Goal: Information Seeking & Learning: Get advice/opinions

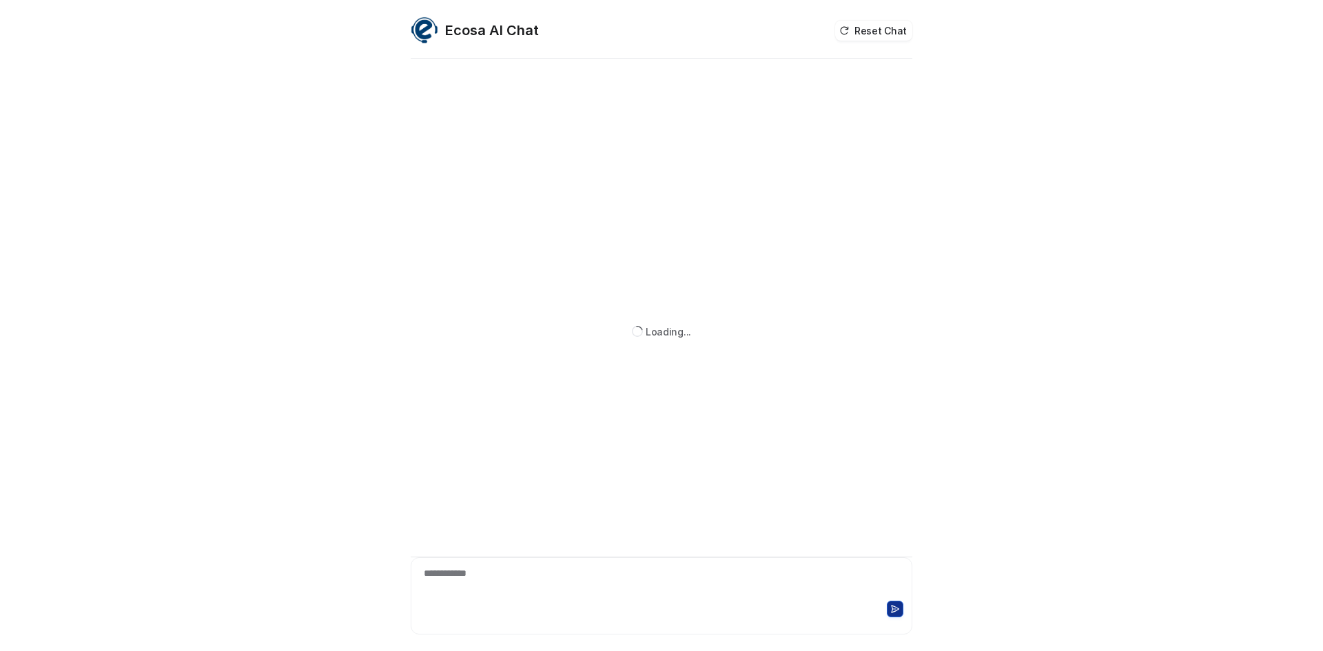
click at [630, 599] on div at bounding box center [661, 613] width 495 height 30
click at [432, 580] on div "**********" at bounding box center [661, 583] width 495 height 32
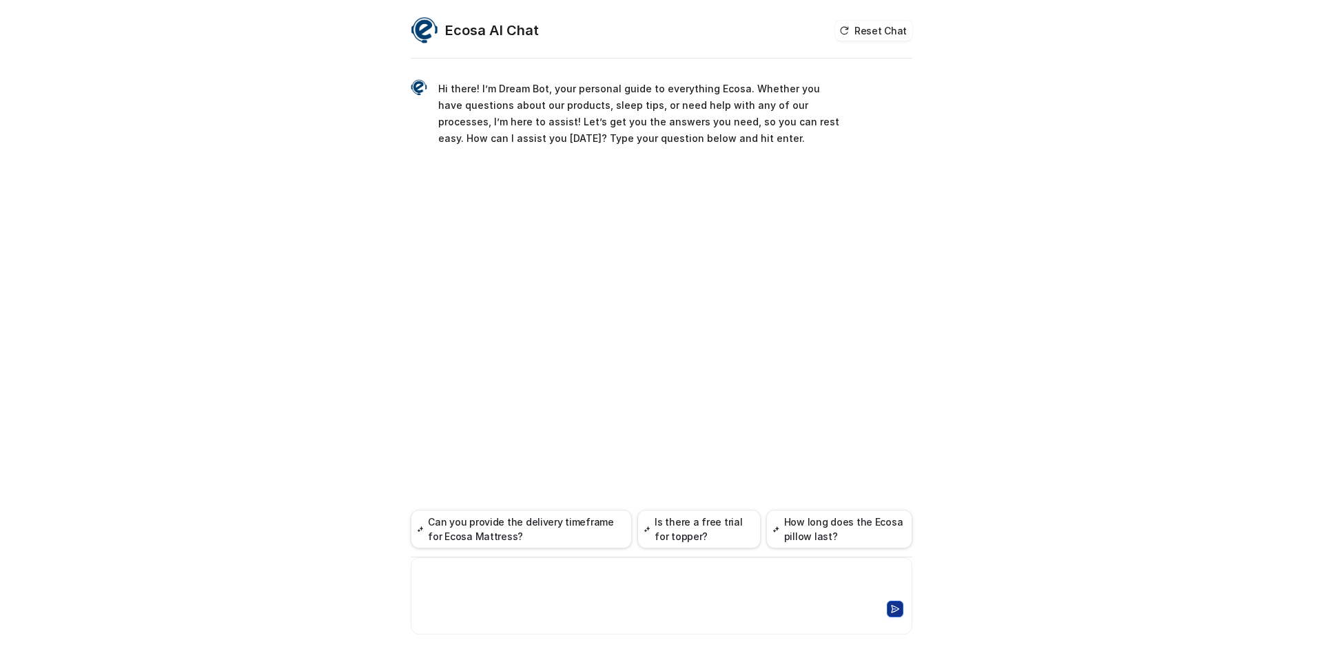
paste div
click at [890, 606] on button at bounding box center [895, 609] width 17 height 17
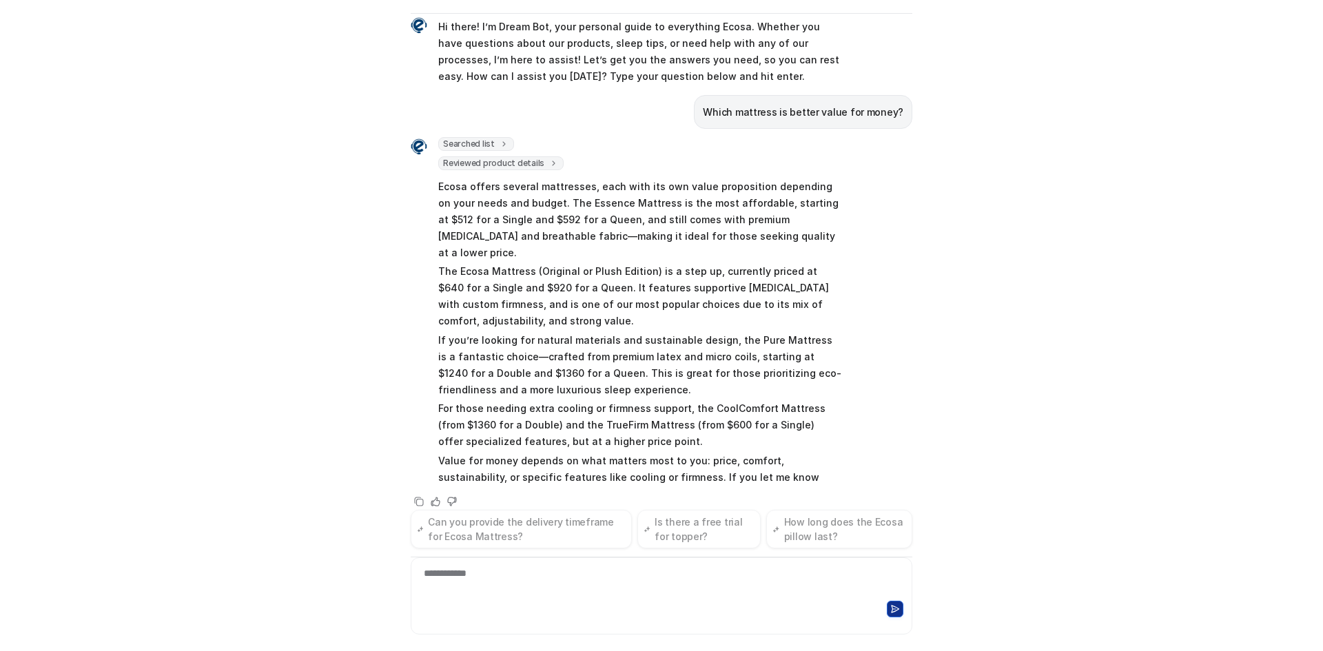
scroll to position [34, 0]
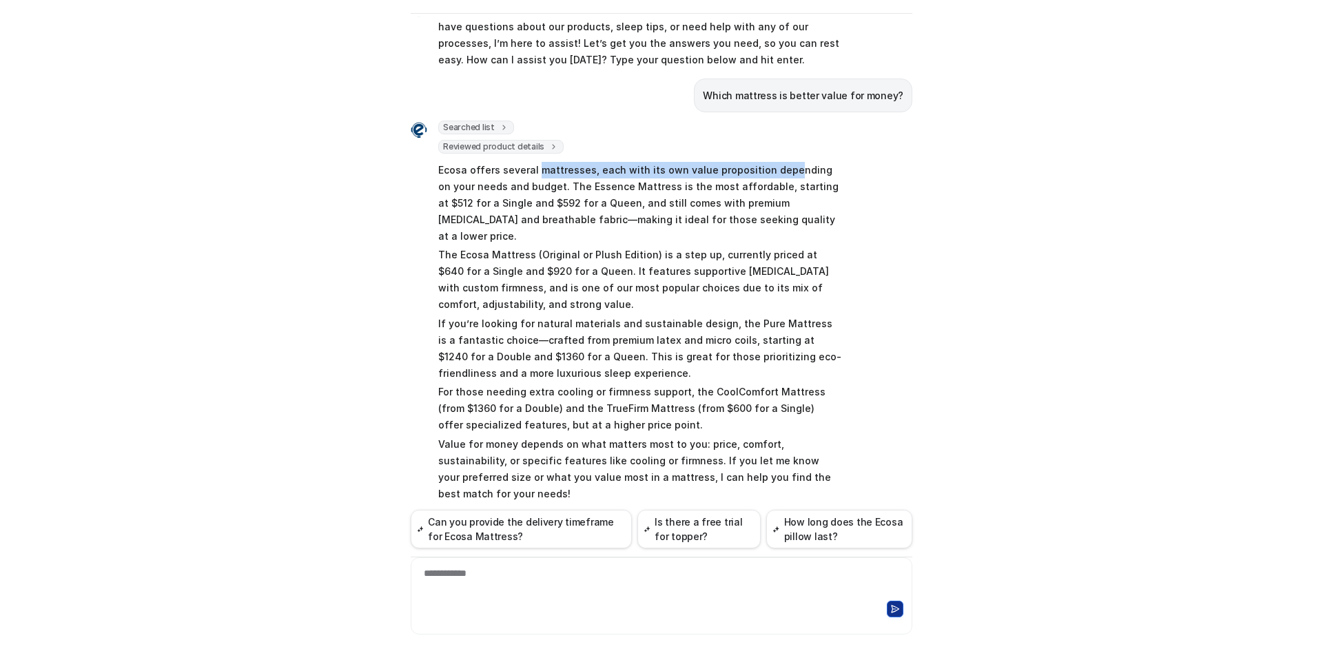
drag, startPoint x: 532, startPoint y: 170, endPoint x: 844, endPoint y: 171, distance: 312.2
click at [787, 170] on p "Ecosa offers several mattresses, each with its own value proposition depending …" at bounding box center [639, 203] width 403 height 83
click at [844, 171] on div "Searched list url : "[URL][DOMAIN_NAME]" required_fields : [ "id", "title" ] Re…" at bounding box center [662, 324] width 502 height 406
drag, startPoint x: 771, startPoint y: 185, endPoint x: 735, endPoint y: 185, distance: 35.8
click at [735, 185] on p "Ecosa offers several mattresses, each with its own value proposition depending …" at bounding box center [639, 203] width 403 height 83
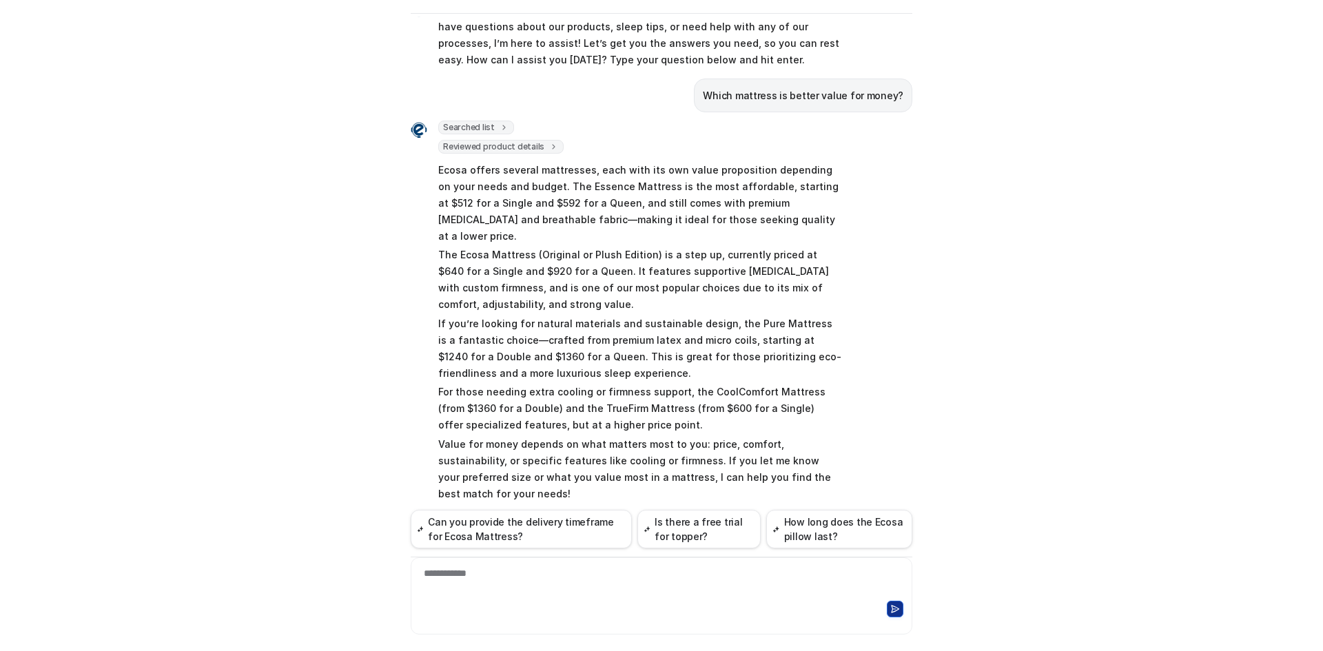
click at [582, 191] on p "Ecosa offers several mattresses, each with its own value proposition depending …" at bounding box center [639, 203] width 403 height 83
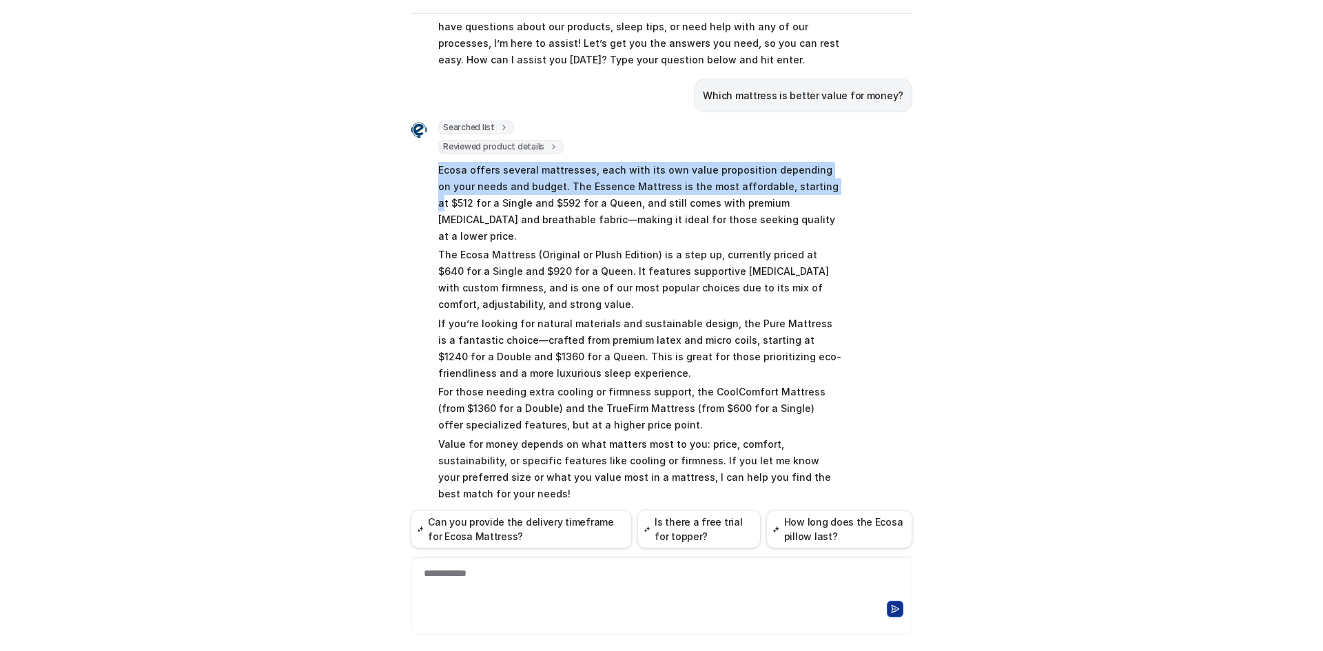
drag, startPoint x: 776, startPoint y: 186, endPoint x: 427, endPoint y: 172, distance: 349.1
click at [427, 172] on div "Searched list url : "[URL][DOMAIN_NAME]" required_fields : [ "id", "title" ] Re…" at bounding box center [626, 313] width 431 height 384
copy p "Ecosa offers several mattresses, each with its own value proposition depending …"
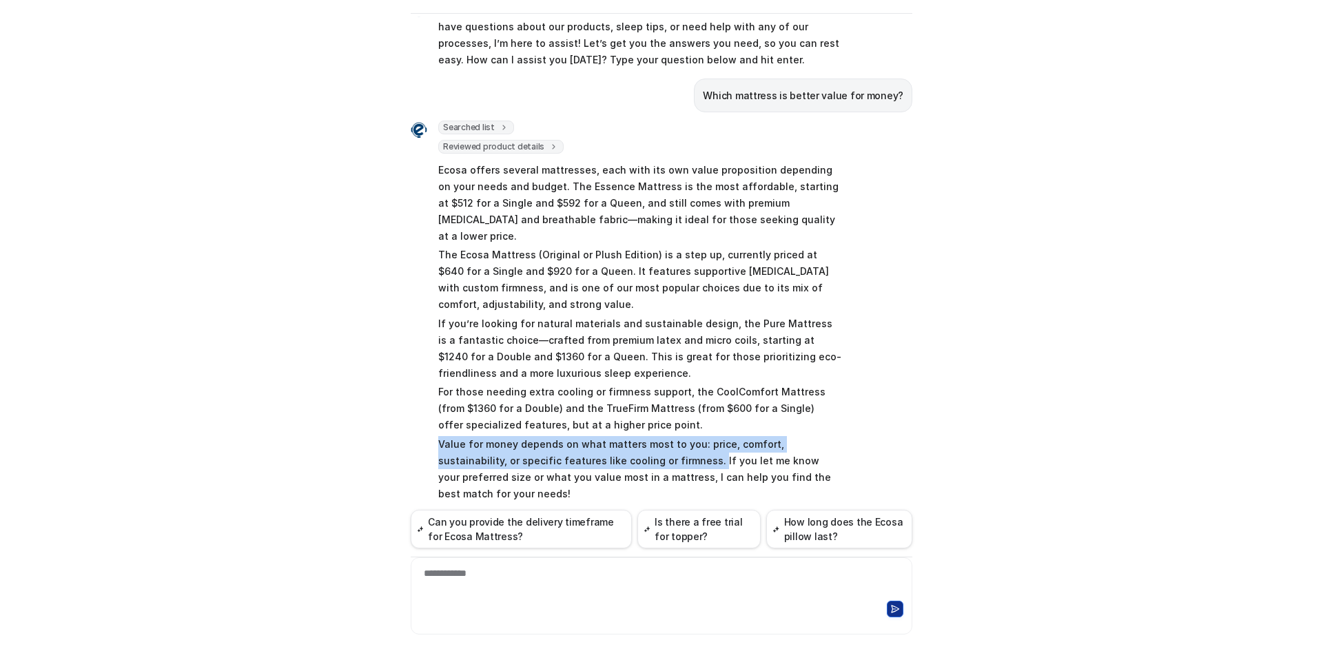
drag, startPoint x: 432, startPoint y: 424, endPoint x: 624, endPoint y: 441, distance: 192.4
click at [624, 441] on p "Value for money depends on what matters most to you: price, comfort, sustainabi…" at bounding box center [639, 469] width 403 height 66
copy p "Value for money depends on what matters most to you: price, comfort, sustainabi…"
